Goal: Task Accomplishment & Management: Use online tool/utility

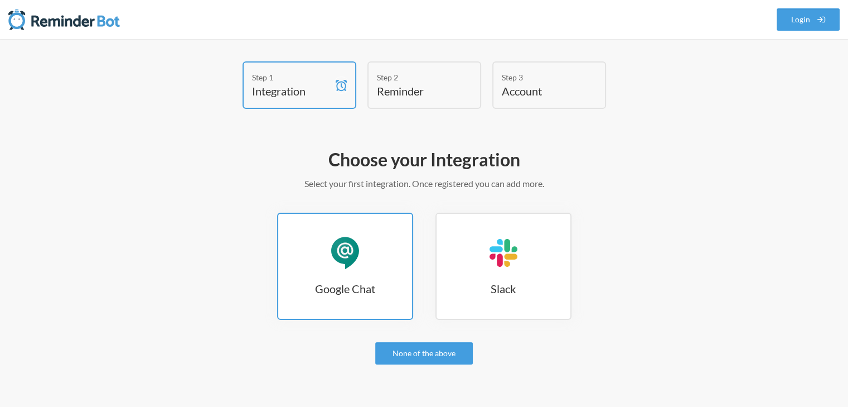
click at [339, 283] on h3 "Google Chat" at bounding box center [345, 289] width 134 height 16
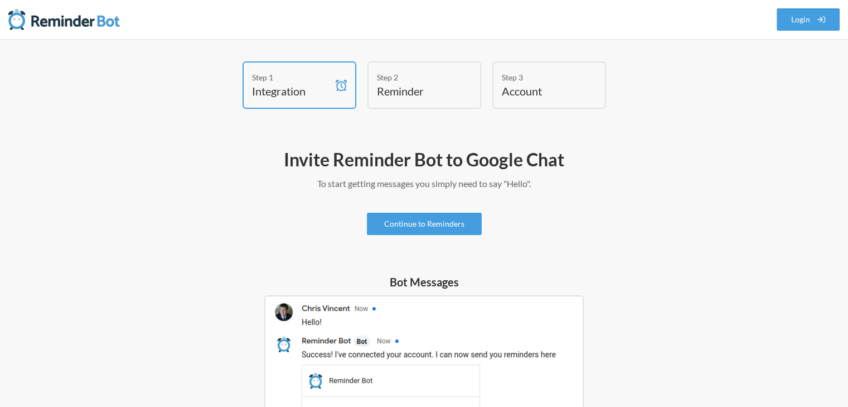
scroll to position [112, 0]
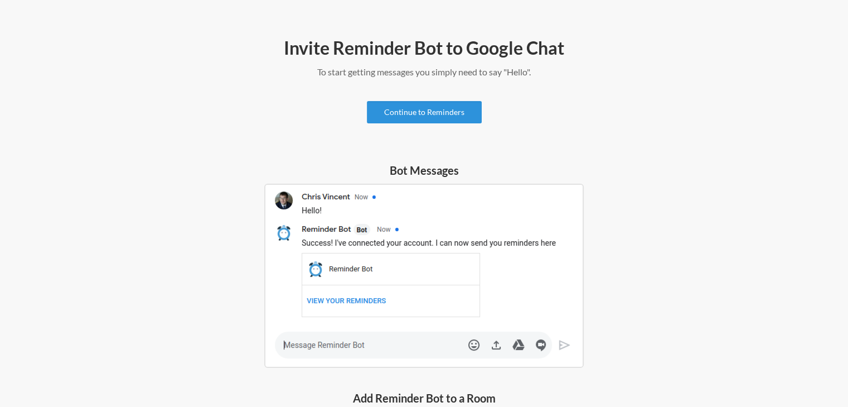
click at [400, 108] on link "Continue to Reminders" at bounding box center [424, 112] width 115 height 22
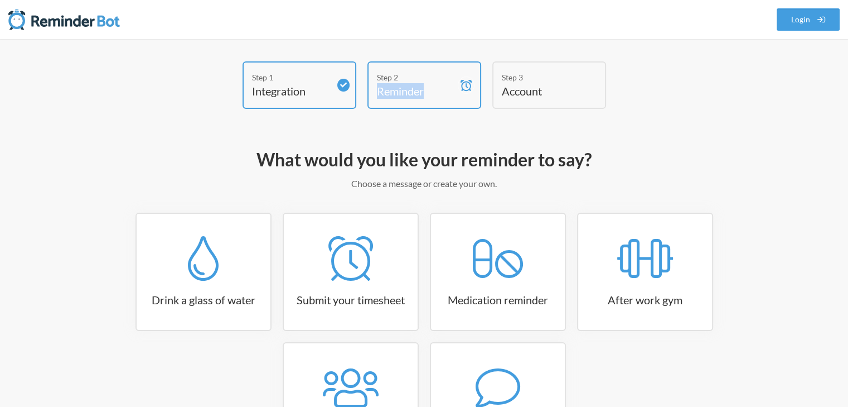
click at [400, 108] on div "Step 2 Reminder" at bounding box center [425, 84] width 114 height 47
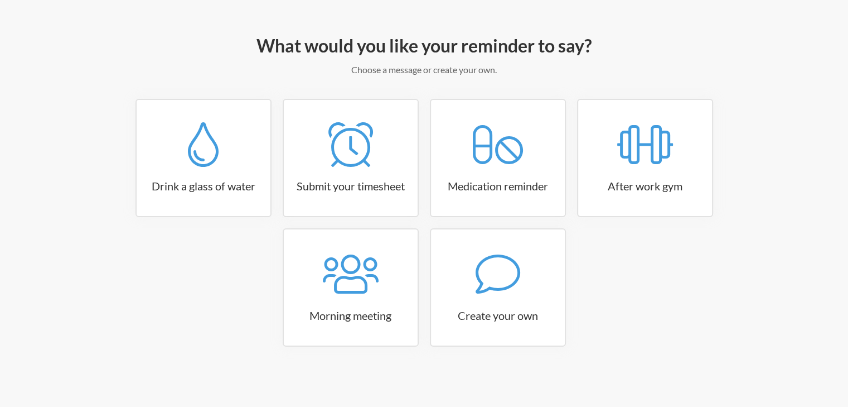
scroll to position [114, 0]
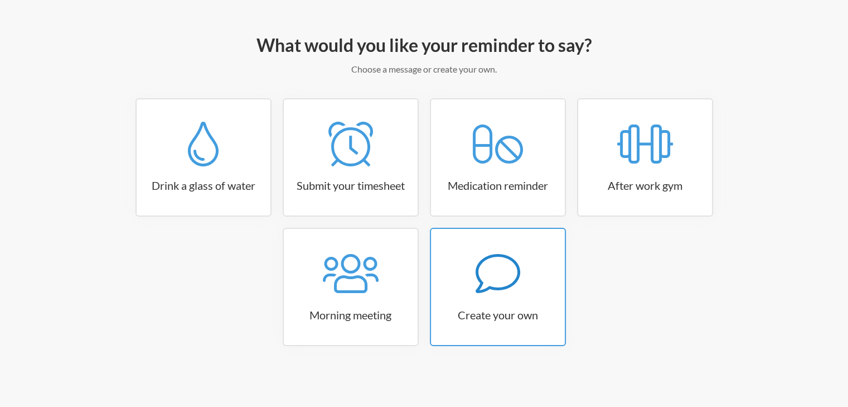
click at [511, 283] on icon at bounding box center [497, 273] width 45 height 39
select select "11:30:00"
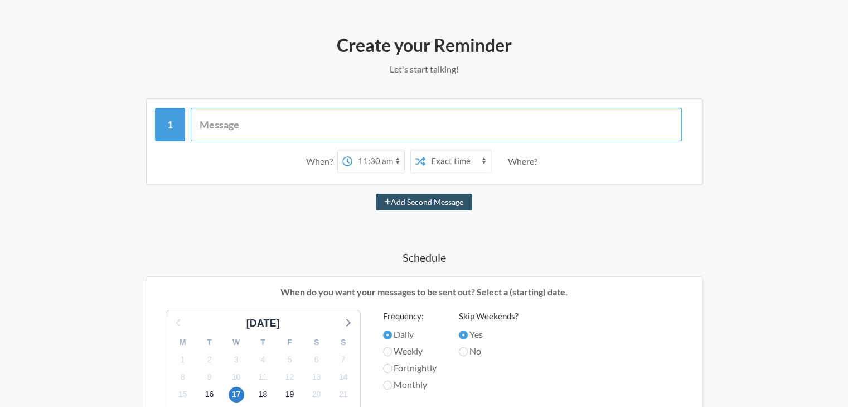
click at [251, 127] on input "text" at bounding box center [436, 124] width 491 height 33
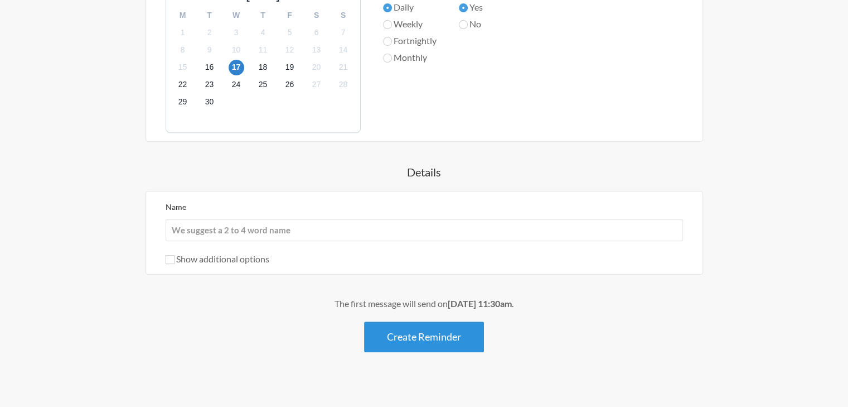
scroll to position [449, 0]
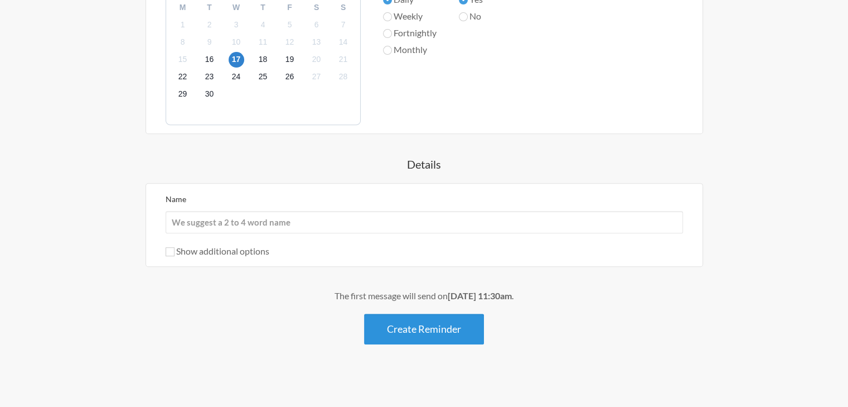
type input "DNS Access Check"
click at [429, 329] on button "Create Reminder" at bounding box center [424, 328] width 120 height 31
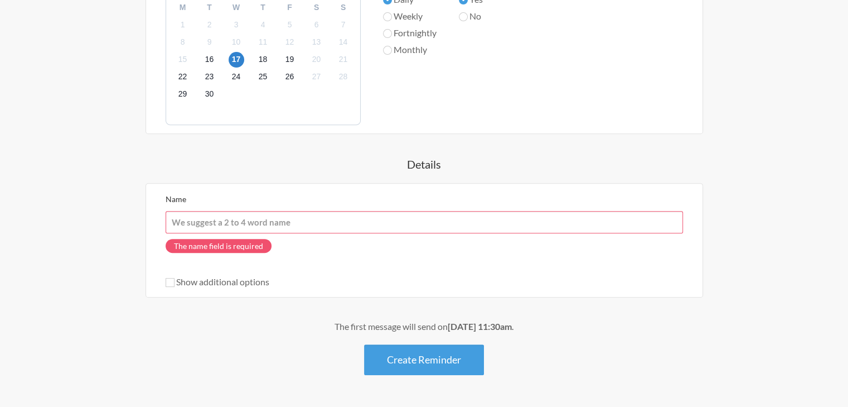
click at [216, 218] on input "Name" at bounding box center [425, 222] width 518 height 22
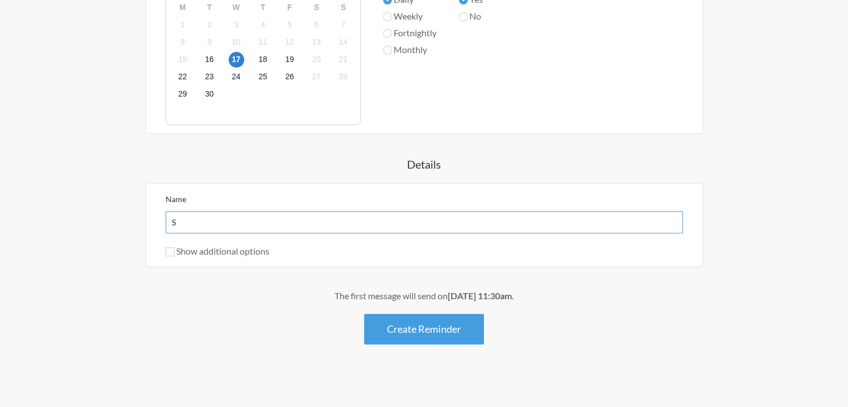
type input "Sunil Kumar"
drag, startPoint x: 407, startPoint y: 350, endPoint x: 413, endPoint y: 333, distance: 17.8
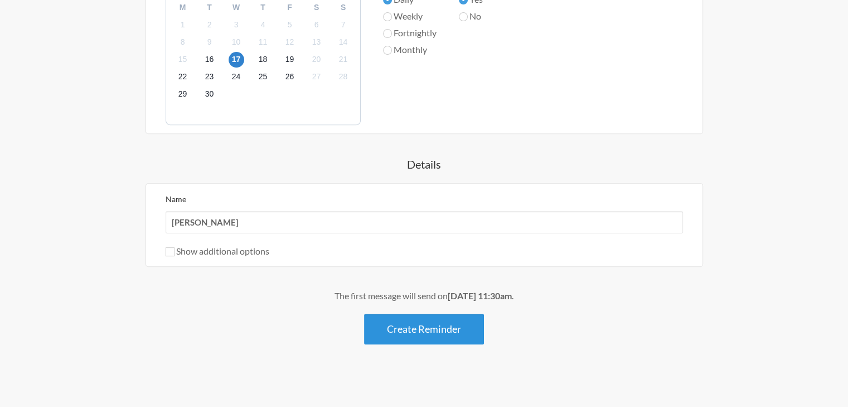
click at [406, 348] on div "Create your Reminder Let's start talking! Messages are not sending from this de…" at bounding box center [424, 41] width 647 height 696
click at [413, 331] on button "Create Reminder" at bounding box center [424, 328] width 120 height 31
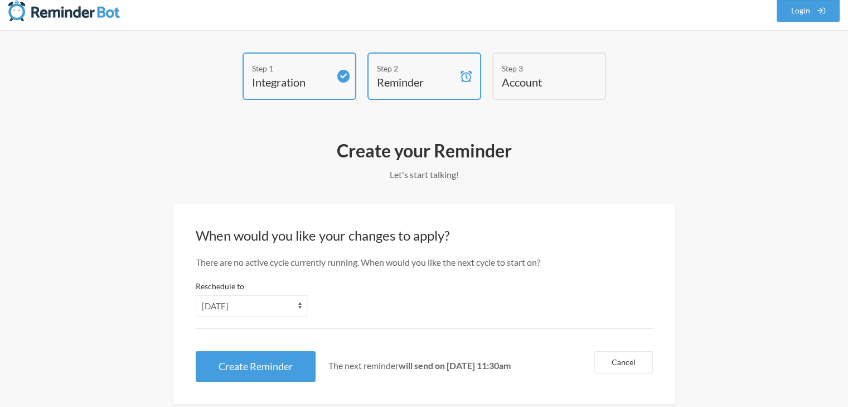
scroll to position [0, 0]
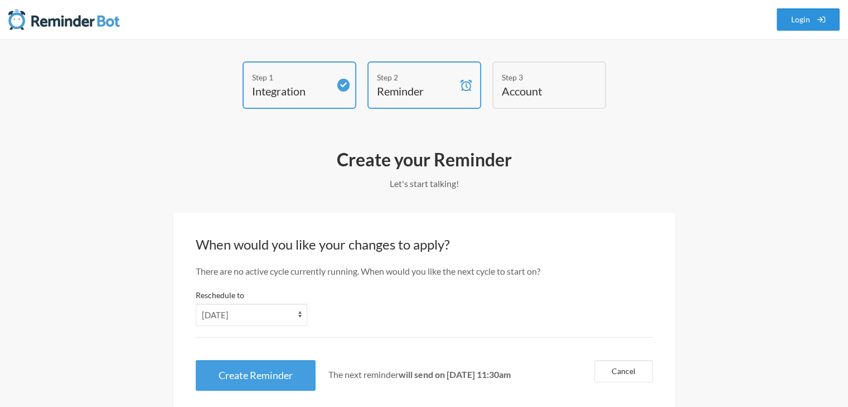
click at [796, 14] on link "Login" at bounding box center [809, 19] width 64 height 22
